Goal: Task Accomplishment & Management: Use online tool/utility

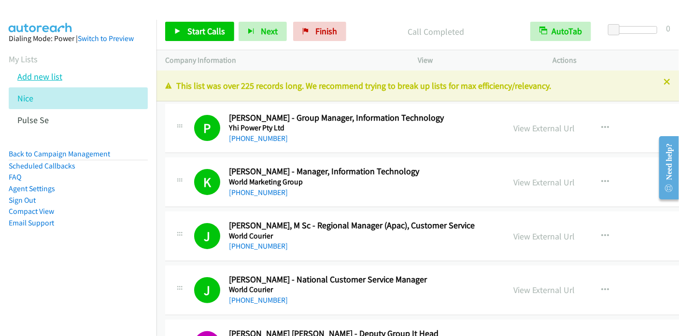
click at [45, 80] on link "Add new list" at bounding box center [39, 76] width 45 height 11
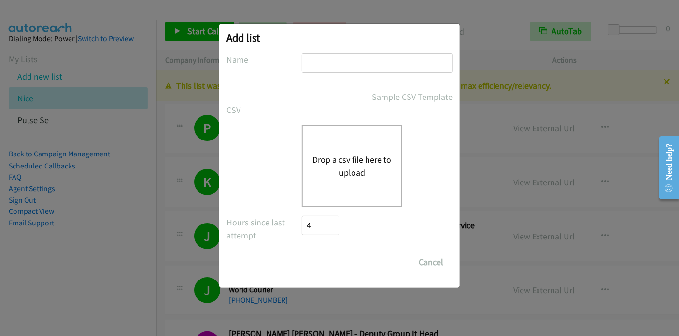
click at [328, 59] on input "text" at bounding box center [377, 63] width 151 height 20
type input "HP"
click at [323, 88] on form "No phone fields were returned for that Report or List View Please upload a csv …" at bounding box center [340, 162] width 226 height 219
click at [346, 164] on button "Drop a csv file here to upload" at bounding box center [351, 166] width 79 height 26
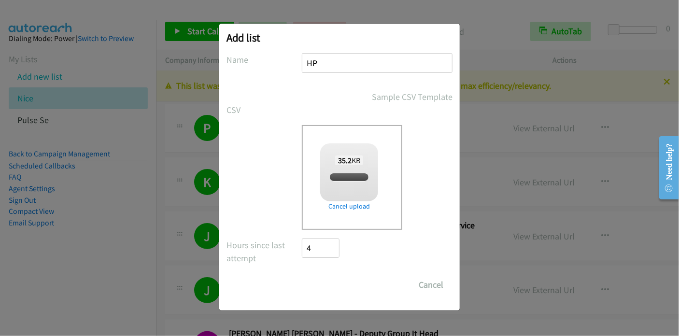
checkbox input "true"
click at [341, 287] on input "Save List" at bounding box center [327, 284] width 51 height 19
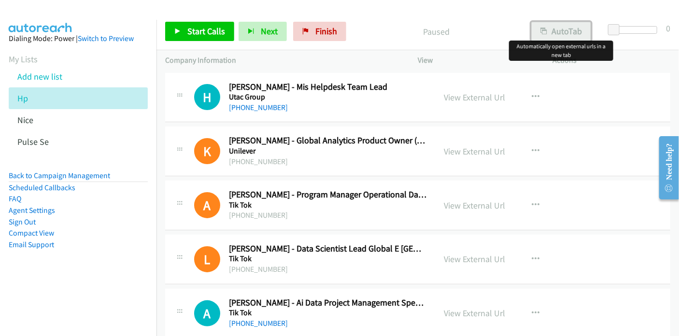
click at [574, 36] on button "AutoTab" at bounding box center [561, 31] width 60 height 19
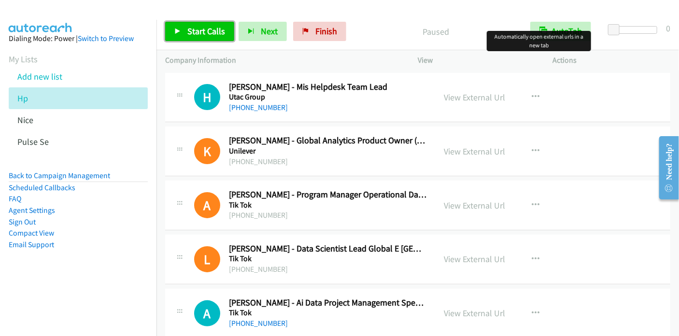
click at [205, 32] on span "Start Calls" at bounding box center [206, 31] width 38 height 11
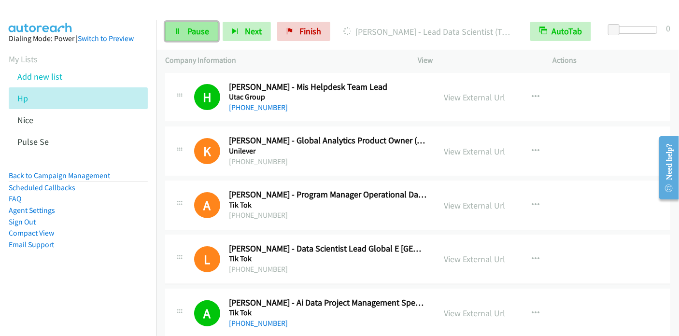
click at [182, 35] on link "Pause" at bounding box center [191, 31] width 53 height 19
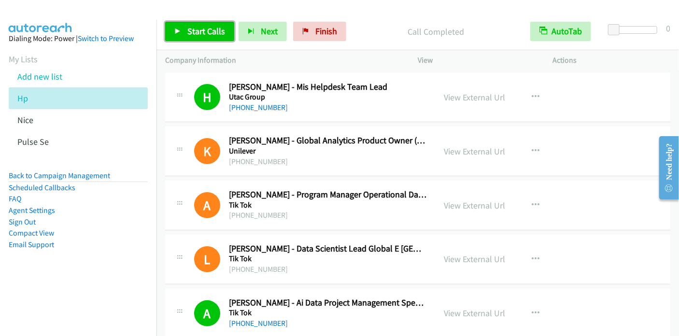
click at [205, 28] on span "Start Calls" at bounding box center [206, 31] width 38 height 11
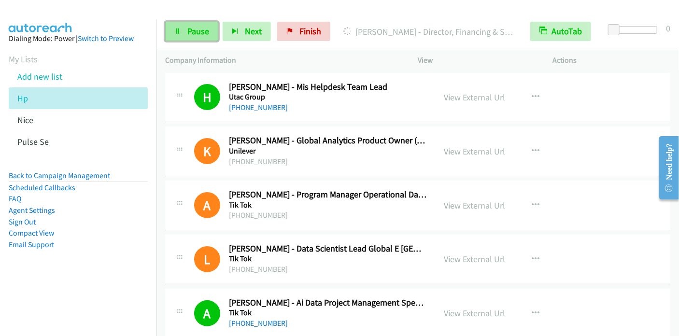
click at [195, 30] on span "Pause" at bounding box center [198, 31] width 22 height 11
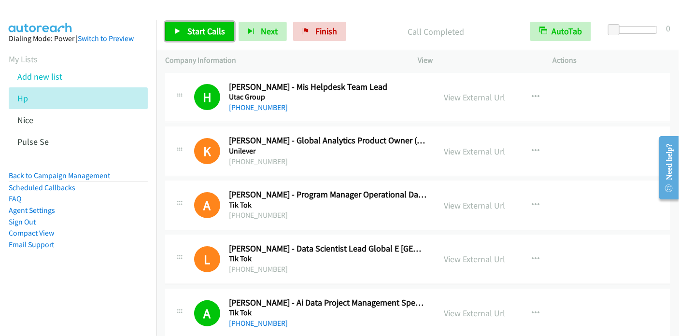
click at [219, 27] on span "Start Calls" at bounding box center [206, 31] width 38 height 11
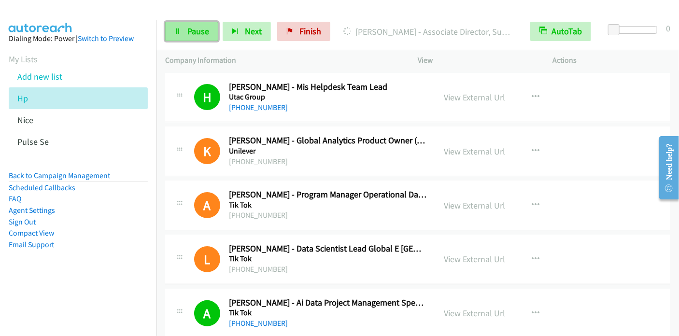
click at [183, 31] on link "Pause" at bounding box center [191, 31] width 53 height 19
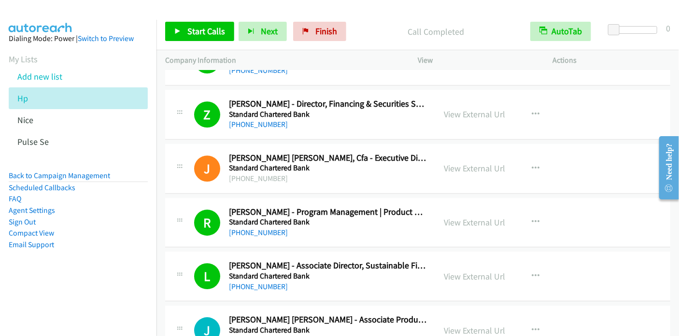
scroll to position [1304, 0]
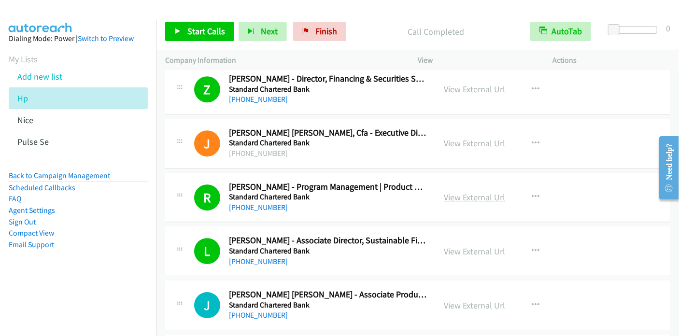
click at [493, 197] on link "View External Url" at bounding box center [474, 197] width 61 height 11
click at [211, 35] on span "Start Calls" at bounding box center [206, 31] width 38 height 11
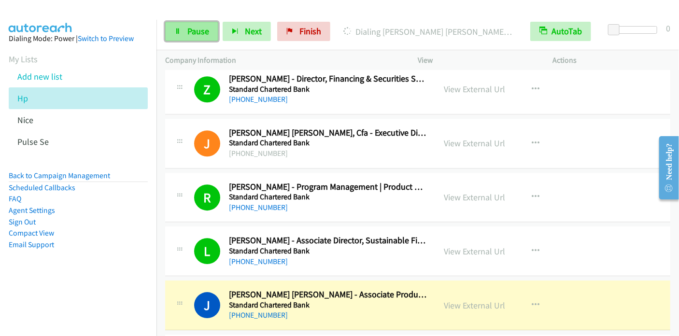
click at [190, 30] on span "Pause" at bounding box center [198, 31] width 22 height 11
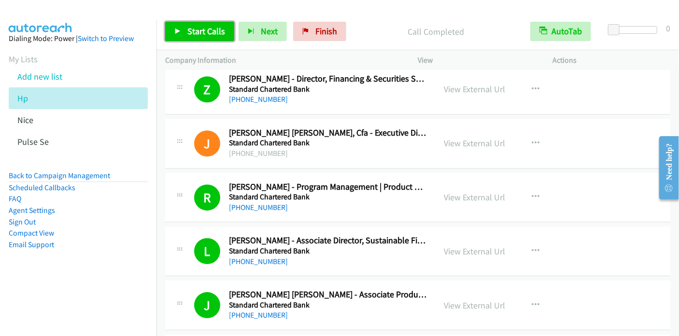
click at [201, 31] on span "Start Calls" at bounding box center [206, 31] width 38 height 11
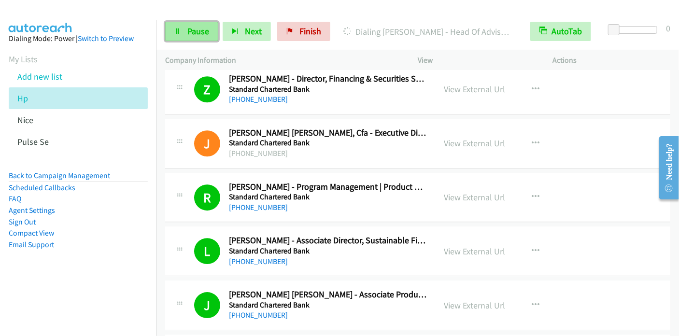
click at [187, 29] on span "Pause" at bounding box center [198, 31] width 22 height 11
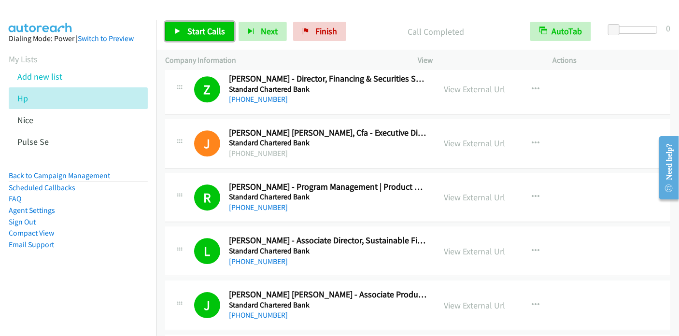
click at [209, 31] on span "Start Calls" at bounding box center [206, 31] width 38 height 11
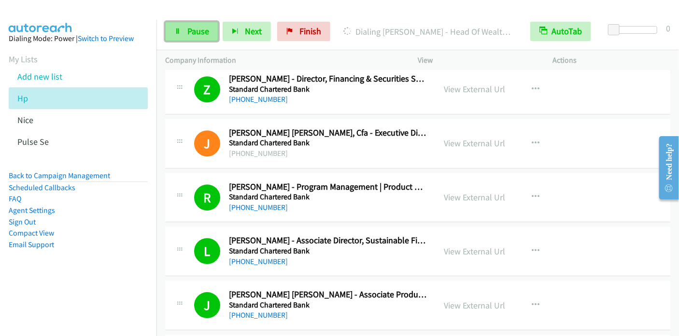
click at [201, 30] on span "Pause" at bounding box center [198, 31] width 22 height 11
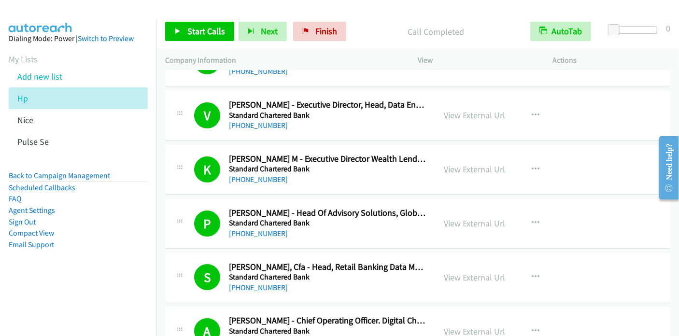
scroll to position [1546, 0]
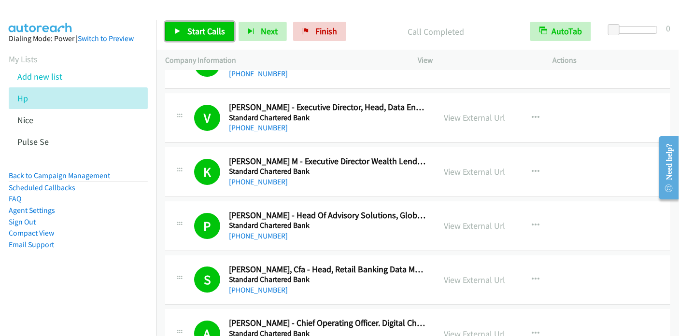
click at [213, 26] on span "Start Calls" at bounding box center [206, 31] width 38 height 11
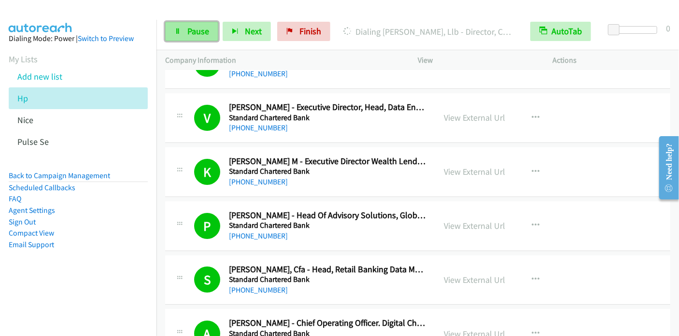
drag, startPoint x: 185, startPoint y: 28, endPoint x: 190, endPoint y: 22, distance: 7.6
click at [185, 29] on link "Pause" at bounding box center [191, 31] width 53 height 19
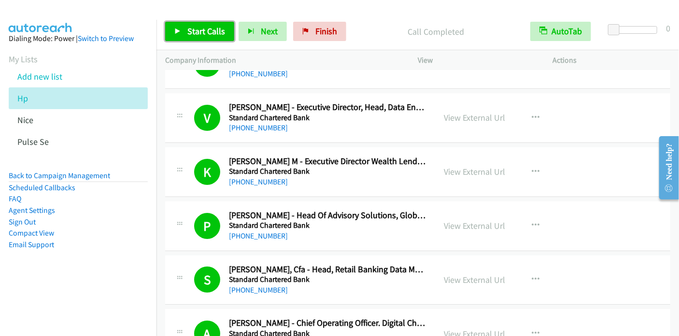
click at [199, 29] on span "Start Calls" at bounding box center [206, 31] width 38 height 11
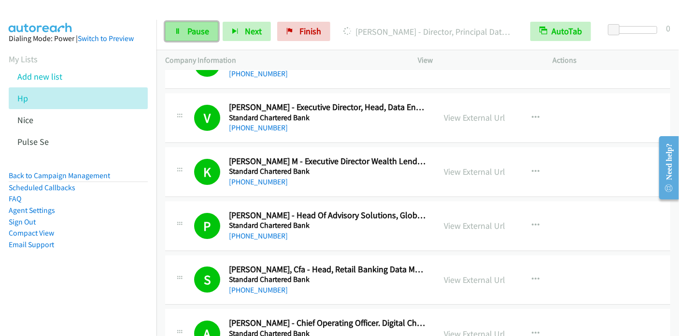
click at [195, 34] on span "Pause" at bounding box center [198, 31] width 22 height 11
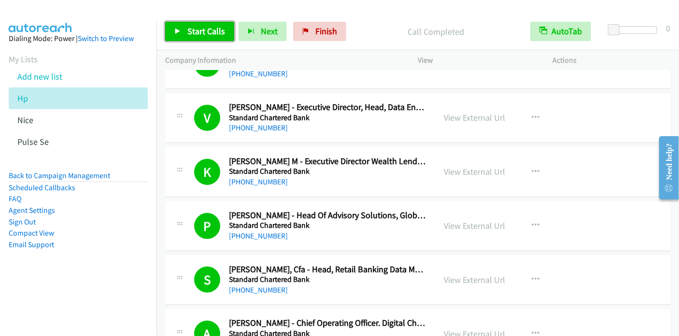
click at [209, 31] on span "Start Calls" at bounding box center [206, 31] width 38 height 11
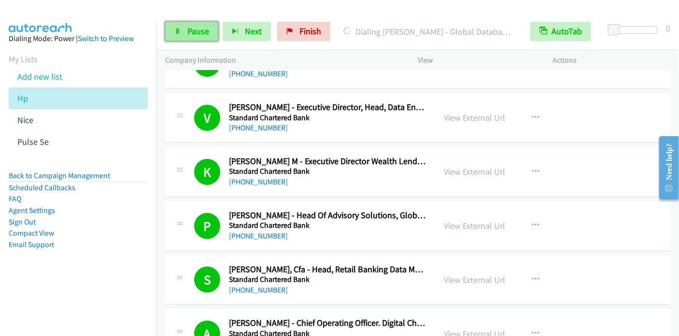
click at [187, 29] on span "Pause" at bounding box center [198, 31] width 22 height 11
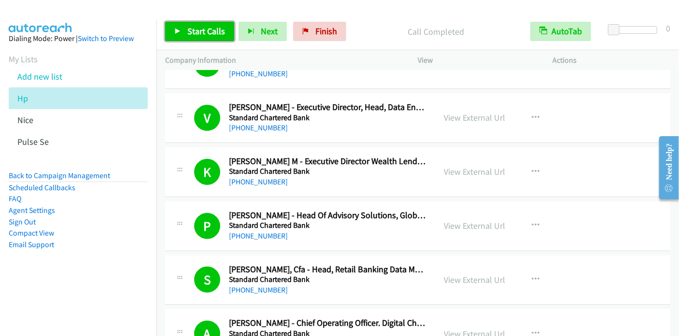
click at [220, 32] on span "Start Calls" at bounding box center [206, 31] width 38 height 11
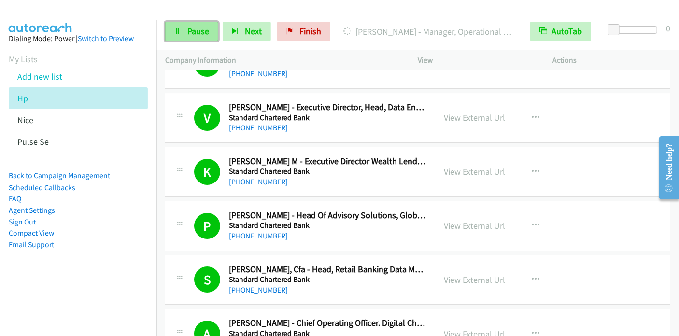
click at [194, 31] on span "Pause" at bounding box center [198, 31] width 22 height 11
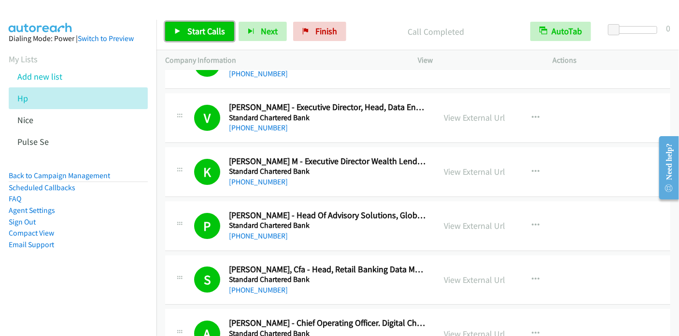
click at [193, 27] on span "Start Calls" at bounding box center [206, 31] width 38 height 11
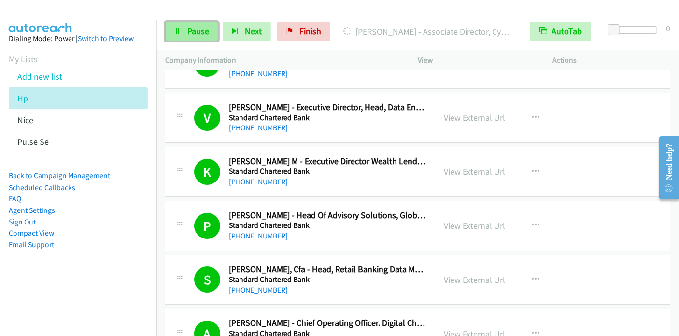
click at [178, 34] on link "Pause" at bounding box center [191, 31] width 53 height 19
